Goal: Information Seeking & Learning: Learn about a topic

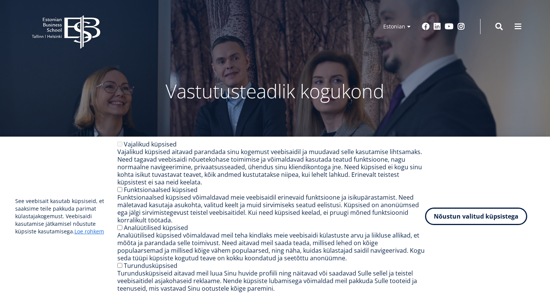
click at [452, 215] on button "Nõustun valitud küpsistega" at bounding box center [476, 216] width 102 height 17
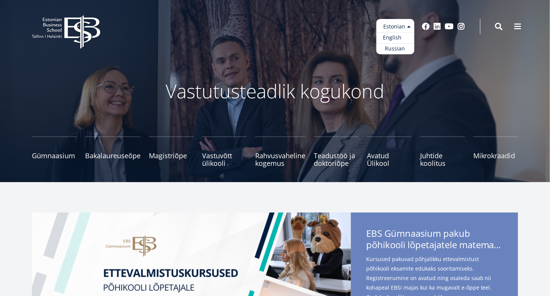
click at [402, 36] on link "English" at bounding box center [395, 37] width 38 height 11
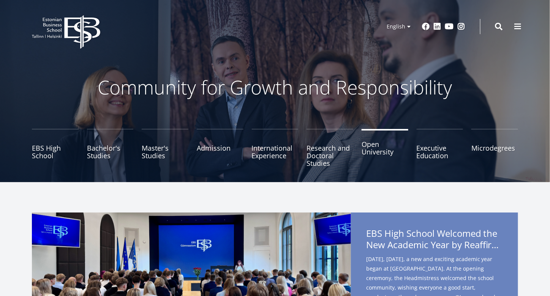
click at [375, 144] on link "Open University" at bounding box center [385, 148] width 47 height 38
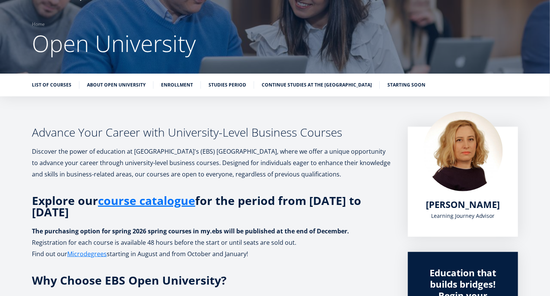
scroll to position [53, 0]
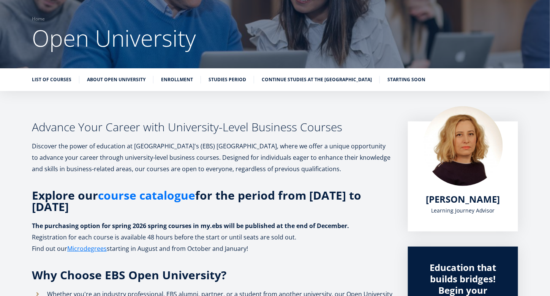
click at [163, 190] on link "course catalogue" at bounding box center [146, 195] width 97 height 11
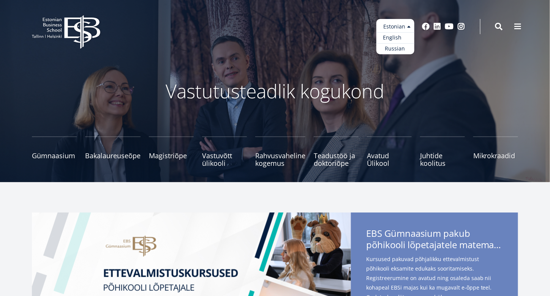
click at [392, 38] on link "English" at bounding box center [395, 37] width 38 height 11
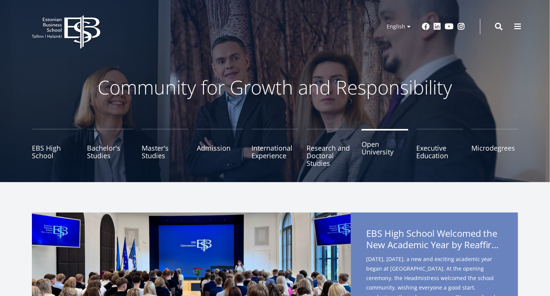
click at [375, 147] on link "Open University" at bounding box center [385, 148] width 47 height 38
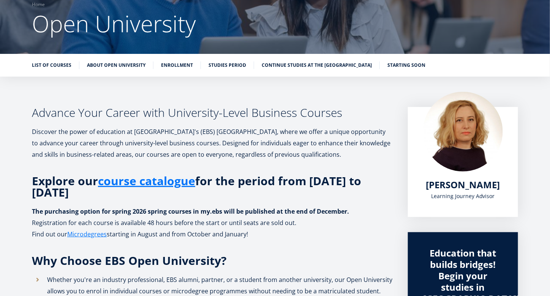
scroll to position [76, 0]
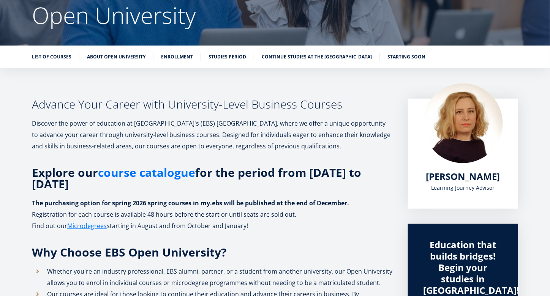
click at [154, 171] on link "course catalogue" at bounding box center [146, 172] width 97 height 11
click at [168, 170] on link "course catalogue" at bounding box center [146, 172] width 97 height 11
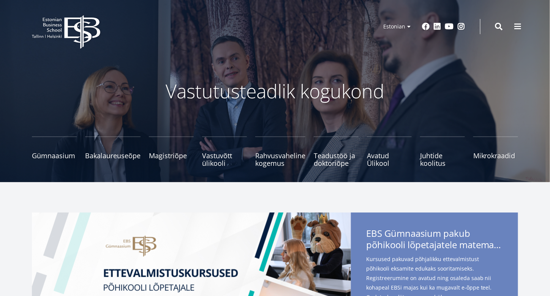
click at [366, 155] on ul "Gümnaasium Tutvu ja registreeru Bakalaureuseõpe Tutvu ja registreeru Magistriõp…" at bounding box center [271, 156] width 495 height 38
click at [376, 159] on span "Avatud Ülikool Tutvu ja registreeru" at bounding box center [389, 155] width 45 height 15
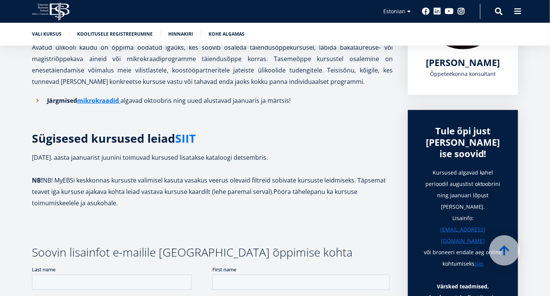
click at [187, 139] on link "SIIT" at bounding box center [185, 138] width 21 height 11
